Goal: Task Accomplishment & Management: Complete application form

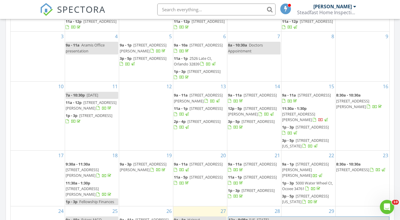
scroll to position [12, 0]
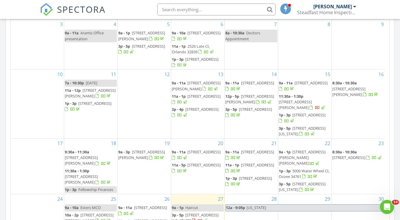
click at [284, 106] on span "9714 Camberley Cir, Orlando 32836" at bounding box center [295, 104] width 33 height 11
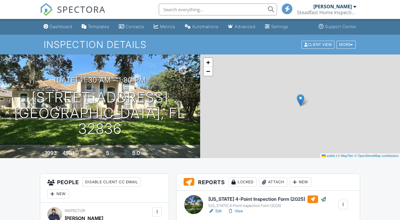
scroll to position [153, 0]
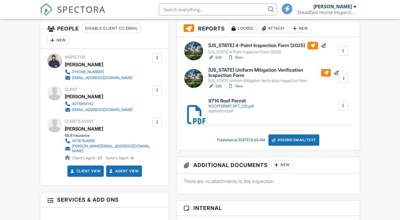
drag, startPoint x: 0, startPoint y: 0, endPoint x: 300, endPoint y: 142, distance: 332.5
click at [300, 142] on div "Resend Email/Text" at bounding box center [293, 139] width 51 height 11
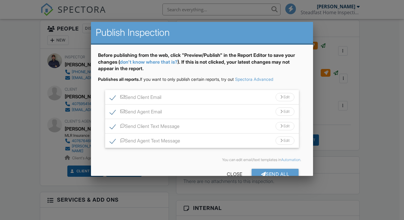
scroll to position [0, 0]
click at [115, 113] on label "Send Agent Email" at bounding box center [136, 112] width 52 height 7
checkbox input "false"
click at [111, 141] on label "Send Agent Text Message" at bounding box center [145, 141] width 70 height 7
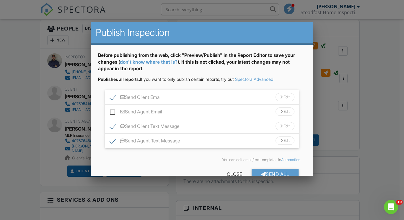
checkbox input "false"
click at [252, 171] on div "Send All" at bounding box center [275, 174] width 47 height 11
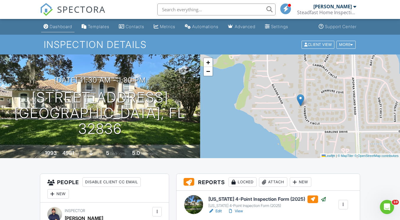
click at [63, 28] on div "Dashboard" at bounding box center [61, 26] width 22 height 5
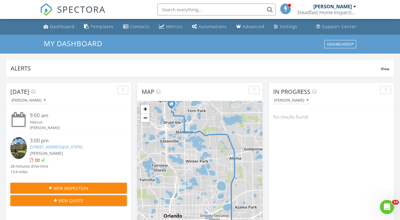
click at [77, 184] on button "New Inspection" at bounding box center [68, 187] width 116 height 11
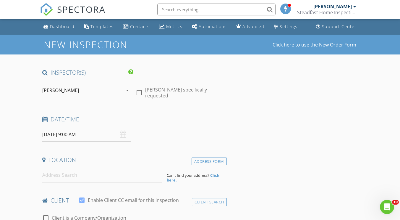
click at [51, 138] on input "[DATE] 9:00 AM" at bounding box center [86, 134] width 89 height 14
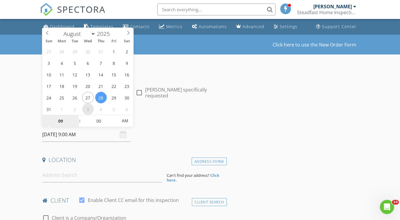
select select "8"
type input "[DATE] 9:00 AM"
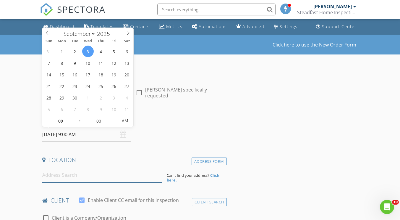
click at [57, 174] on input at bounding box center [102, 175] width 120 height 14
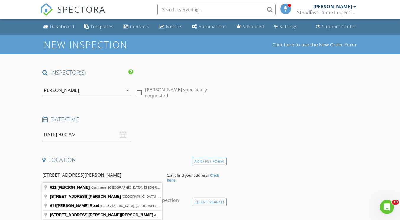
type input "[STREET_ADDRESS][PERSON_NAME]"
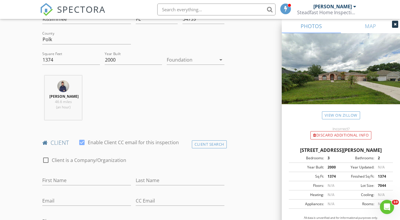
scroll to position [180, 0]
click at [65, 181] on input "First Name" at bounding box center [86, 179] width 89 height 10
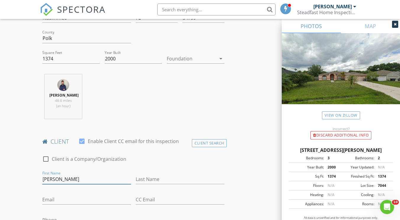
type input "[PERSON_NAME]"
click at [59, 198] on input "Email" at bounding box center [86, 200] width 89 height 10
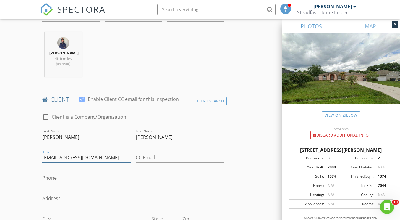
scroll to position [222, 0]
type input "sgidumal@virtuscapital.com"
click at [61, 176] on input "Phone" at bounding box center [86, 178] width 89 height 10
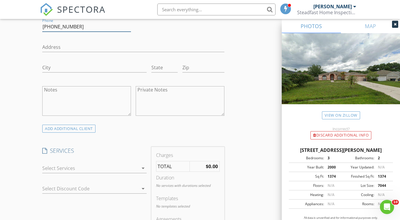
scroll to position [373, 0]
type input "[PHONE_NUMBER]"
click at [63, 169] on div at bounding box center [90, 167] width 96 height 9
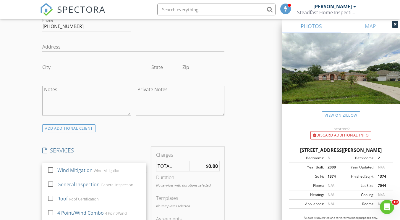
scroll to position [11, 0]
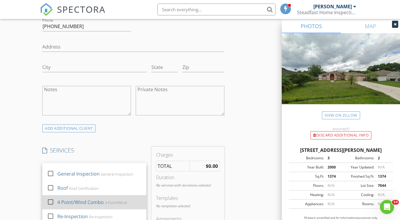
click at [54, 200] on div at bounding box center [51, 202] width 10 height 10
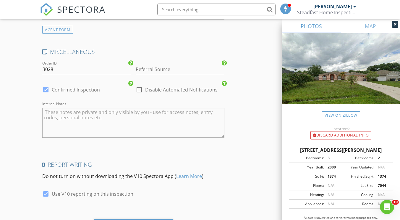
scroll to position [871, 0]
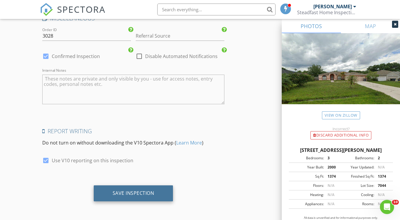
click at [122, 189] on div "Save Inspection" at bounding box center [134, 193] width 80 height 16
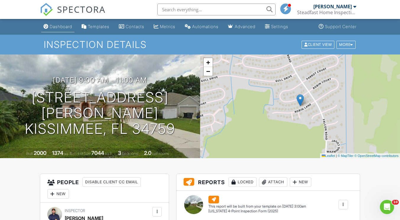
click at [66, 29] on link "Dashboard" at bounding box center [57, 26] width 33 height 11
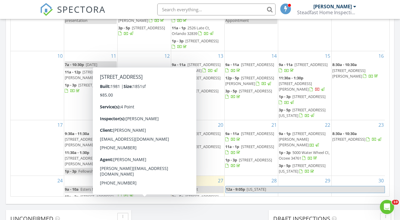
scroll to position [346, 0]
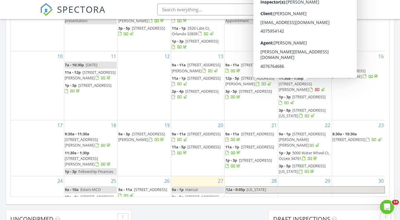
click at [288, 91] on span "9714 Camberley Cir, Orlando 32836" at bounding box center [295, 86] width 33 height 11
